Goal: Task Accomplishment & Management: Complete application form

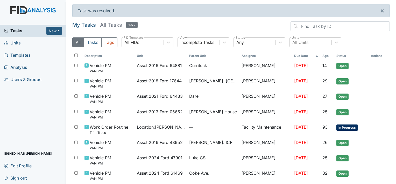
click at [321, 10] on div "Task was resolved. ×" at bounding box center [231, 10] width 318 height 13
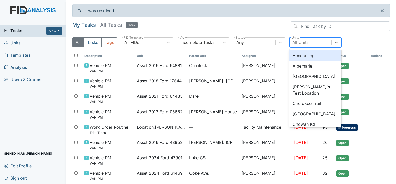
click at [300, 38] on div "All Units" at bounding box center [311, 42] width 42 height 9
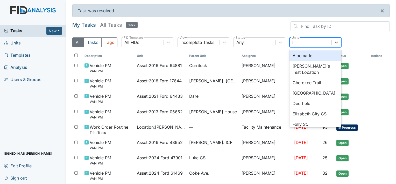
type input "lu"
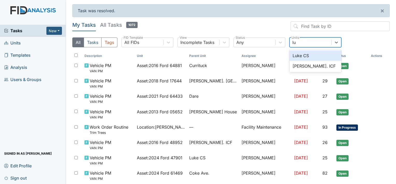
click at [302, 54] on div "Luke CS" at bounding box center [316, 55] width 52 height 10
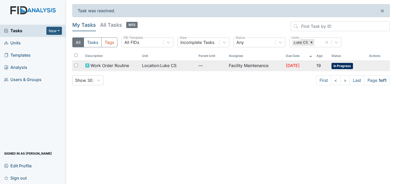
click at [243, 65] on td "Facility Maintenance" at bounding box center [255, 65] width 57 height 11
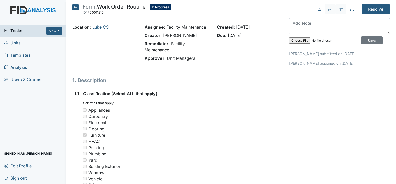
drag, startPoint x: 0, startPoint y: 0, endPoint x: 243, endPoint y: 65, distance: 251.3
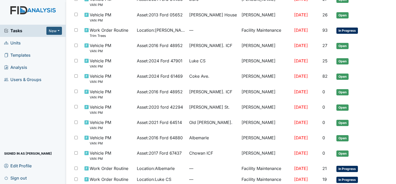
scroll to position [117, 0]
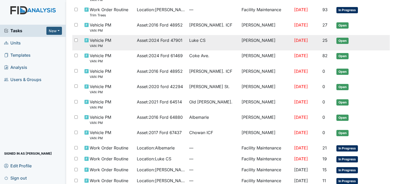
click at [194, 39] on span "Luke CS" at bounding box center [197, 40] width 16 height 6
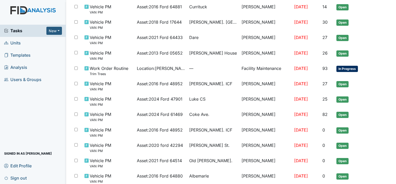
scroll to position [17, 0]
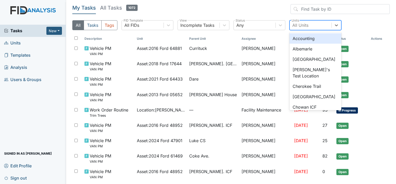
click at [302, 24] on div "All Units" at bounding box center [301, 25] width 16 height 6
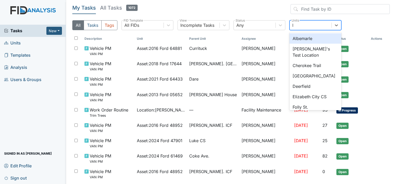
type input "lu"
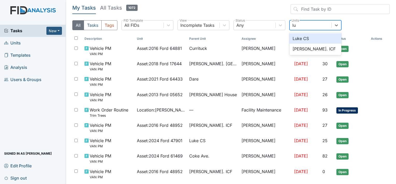
click at [301, 36] on div "Luke CS" at bounding box center [316, 38] width 52 height 10
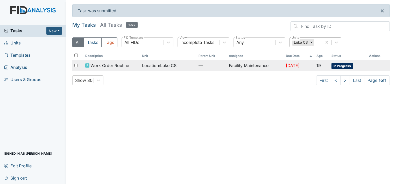
click at [163, 64] on span "Location : Luke CS" at bounding box center [159, 65] width 34 height 6
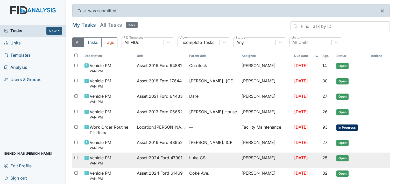
click at [168, 156] on span "Asset : 2024 Ford 47901" at bounding box center [160, 157] width 46 height 6
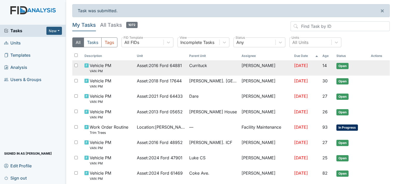
click at [151, 64] on span "Asset : 2016 Ford 64881" at bounding box center [159, 65] width 45 height 6
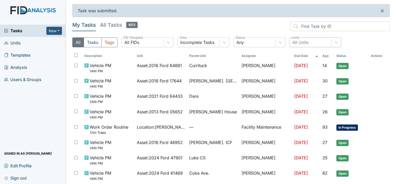
click at [302, 40] on div "All Units" at bounding box center [301, 42] width 16 height 6
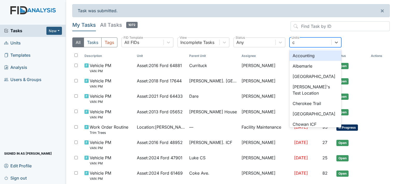
type input "cu"
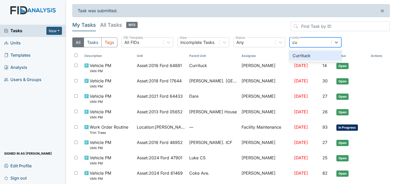
click at [299, 55] on div "Currituck" at bounding box center [316, 55] width 52 height 10
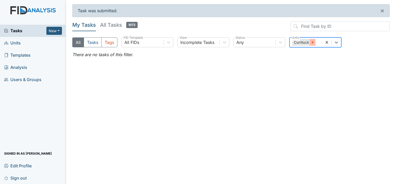
click at [313, 43] on icon at bounding box center [313, 42] width 2 height 2
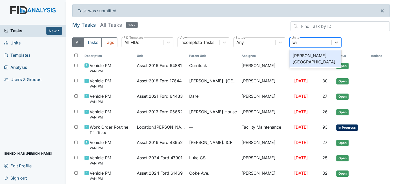
type input "wic"
click at [301, 52] on div "Wickham Rd. Camden" at bounding box center [316, 58] width 52 height 17
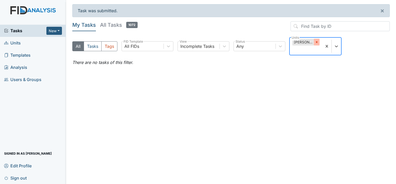
click at [315, 40] on icon at bounding box center [317, 42] width 4 height 4
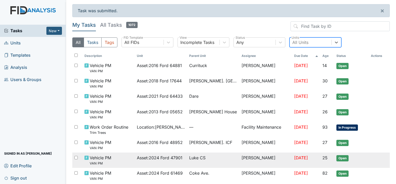
click at [189, 156] on span "Luke CS" at bounding box center [197, 157] width 16 height 6
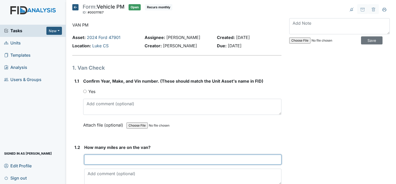
drag, startPoint x: 0, startPoint y: 0, endPoint x: 186, endPoint y: 156, distance: 242.7
click at [186, 156] on input "number" at bounding box center [182, 159] width 197 height 10
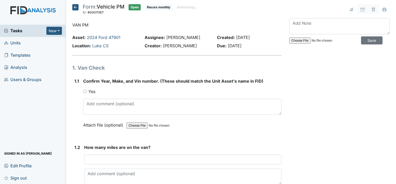
click at [84, 90] on input "Yes" at bounding box center [84, 90] width 3 height 3
radio input "true"
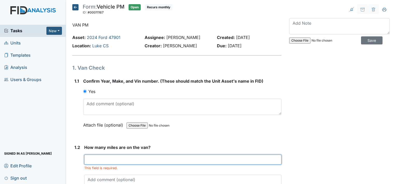
click at [89, 159] on input "number" at bounding box center [182, 159] width 197 height 10
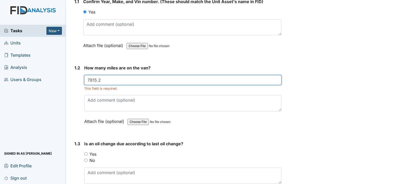
scroll to position [86, 0]
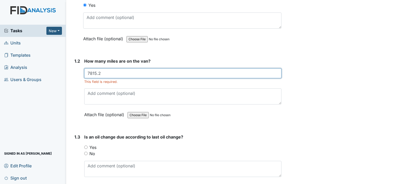
type input "7815.2"
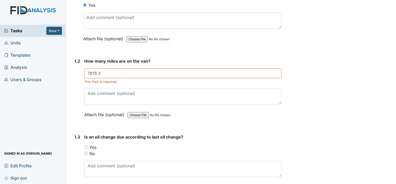
click at [85, 152] on input "No" at bounding box center [85, 152] width 3 height 3
radio input "true"
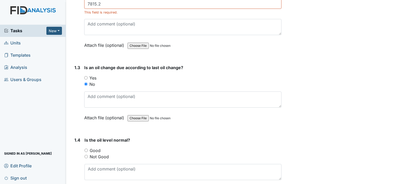
scroll to position [162, 0]
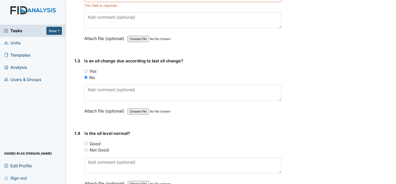
click at [86, 142] on input "Good" at bounding box center [86, 143] width 3 height 3
radio input "true"
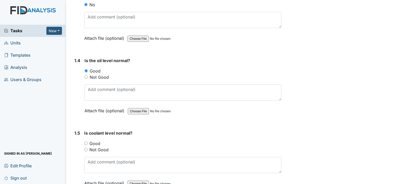
scroll to position [269, 0]
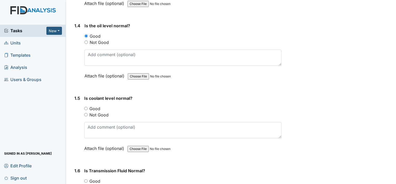
click at [85, 108] on input "Good" at bounding box center [85, 108] width 3 height 3
radio input "true"
click at [392, 179] on main "Form: Vehicle PM ID: #00011167 Open Recurs monthly Autosaving... VAN PM Asset: …" at bounding box center [231, 92] width 330 height 184
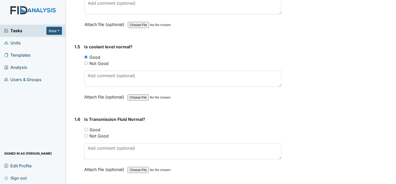
scroll to position [321, 0]
click at [85, 127] on input "Good" at bounding box center [85, 128] width 3 height 3
radio input "true"
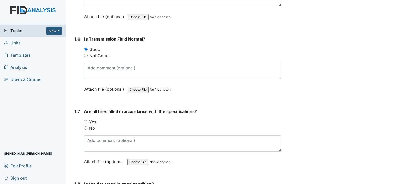
scroll to position [408, 0]
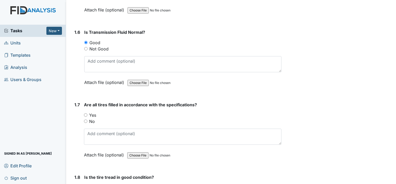
click at [85, 113] on input "Yes" at bounding box center [85, 114] width 3 height 3
radio input "true"
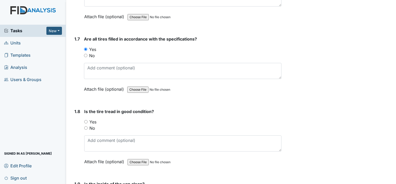
scroll to position [501, 0]
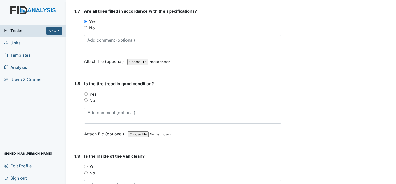
click at [85, 92] on input "Yes" at bounding box center [85, 93] width 3 height 3
radio input "true"
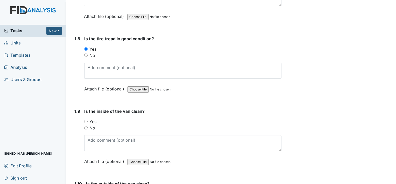
scroll to position [580, 0]
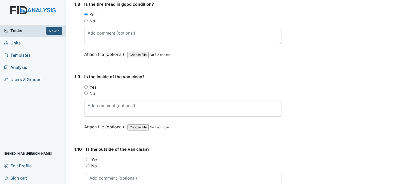
click at [86, 85] on input "Yes" at bounding box center [85, 86] width 3 height 3
radio input "true"
click at [87, 156] on div "Yes" at bounding box center [184, 159] width 196 height 6
click at [87, 158] on input "Yes" at bounding box center [87, 158] width 3 height 3
radio input "true"
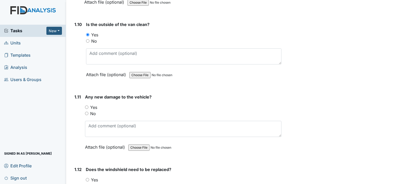
scroll to position [719, 0]
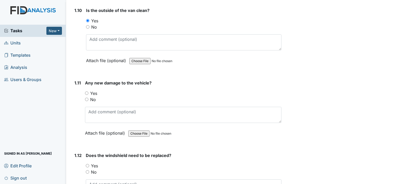
click at [86, 98] on input "No" at bounding box center [86, 99] width 3 height 3
radio input "true"
click at [88, 170] on input "No" at bounding box center [87, 171] width 3 height 3
radio input "true"
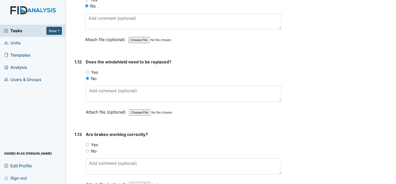
scroll to position [833, 0]
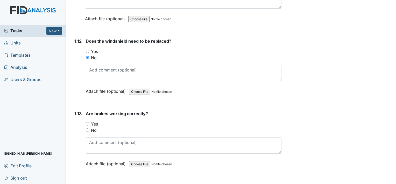
click at [87, 122] on input "Yes" at bounding box center [87, 123] width 3 height 3
radio input "true"
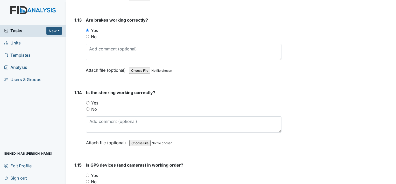
click at [87, 101] on input "Yes" at bounding box center [87, 102] width 3 height 3
radio input "true"
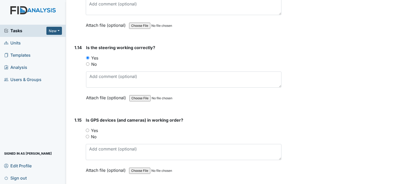
scroll to position [987, 0]
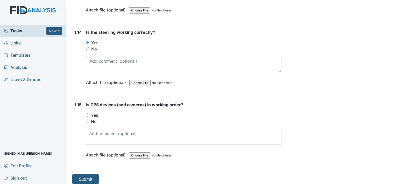
click at [87, 113] on input "Yes" at bounding box center [87, 114] width 3 height 3
radio input "true"
click at [84, 174] on button "Submit" at bounding box center [85, 179] width 26 height 10
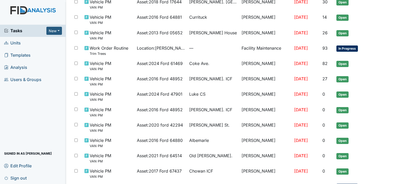
scroll to position [44, 0]
